Goal: Transaction & Acquisition: Purchase product/service

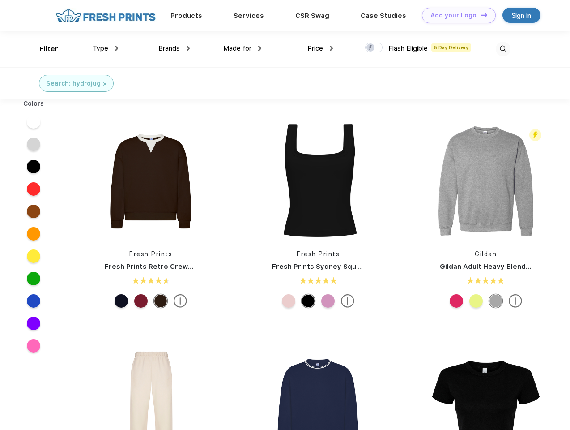
scroll to position [0, 0]
click at [456, 15] on link "Add your Logo Design Tool" at bounding box center [459, 16] width 74 height 16
click at [0, 0] on div "Design Tool" at bounding box center [0, 0] width 0 height 0
click at [480, 15] on link "Add your Logo Design Tool" at bounding box center [459, 16] width 74 height 16
click at [43, 49] on div "Filter" at bounding box center [49, 49] width 18 height 10
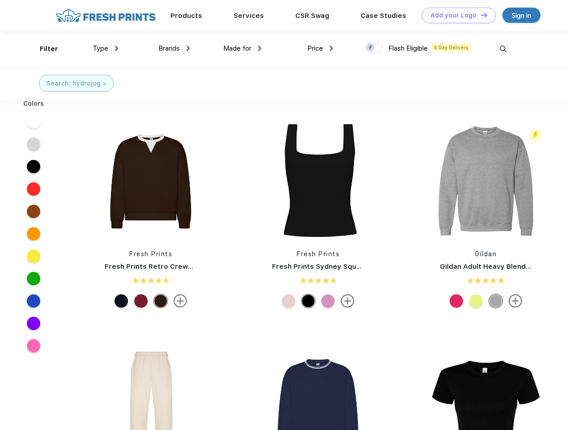
click at [106, 48] on span "Type" at bounding box center [101, 48] width 16 height 8
click at [174, 48] on span "Brands" at bounding box center [169, 48] width 21 height 8
click at [243, 48] on span "Made for" at bounding box center [237, 48] width 28 height 8
click at [321, 48] on span "Price" at bounding box center [316, 48] width 16 height 8
click at [374, 48] on div at bounding box center [373, 48] width 17 height 10
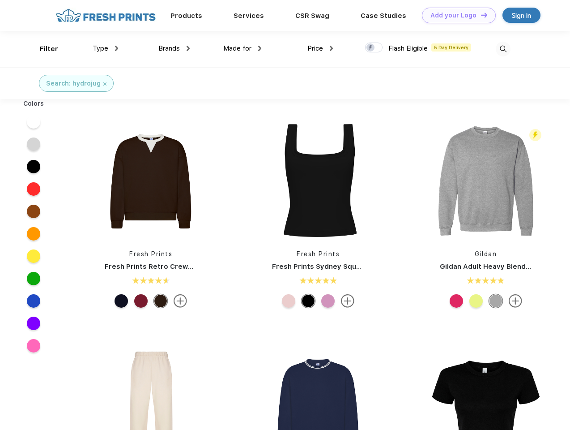
click at [371, 48] on input "checkbox" at bounding box center [368, 45] width 6 height 6
click at [503, 49] on img at bounding box center [503, 49] width 15 height 15
